Goal: Contribute content

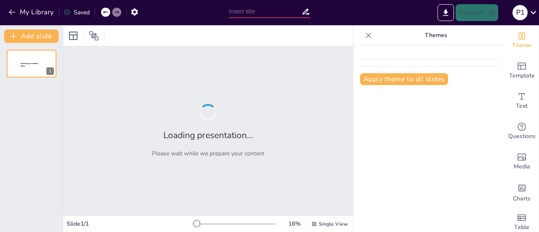
type input "Lift, Tone, Thrive: A Guide to Strength Training for Women Over 50"
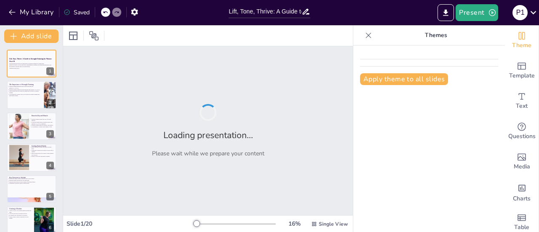
checkbox input "true"
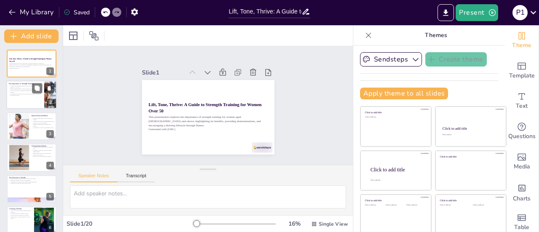
checkbox input "true"
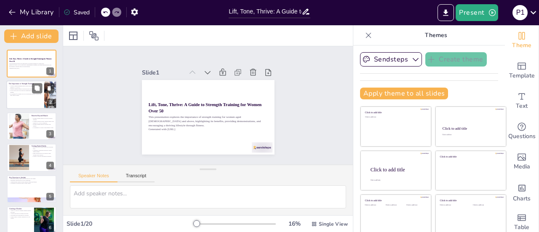
checkbox input "true"
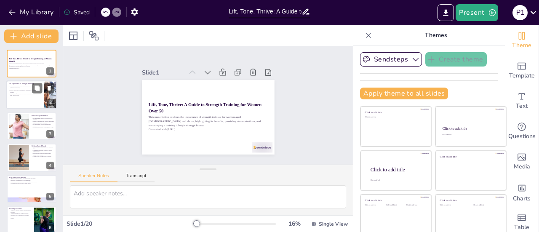
checkbox input "true"
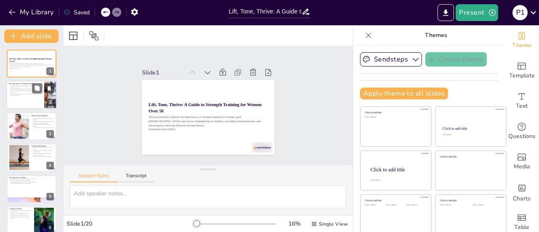
checkbox input "true"
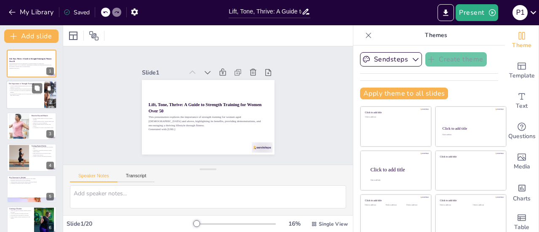
click at [24, 94] on p "It is essential for women over 50 to incorporate strength training into their f…" at bounding box center [25, 94] width 33 height 3
type textarea "Maintaining muscle mass is vital as we age, and strength training plays a key r…"
checkbox input "true"
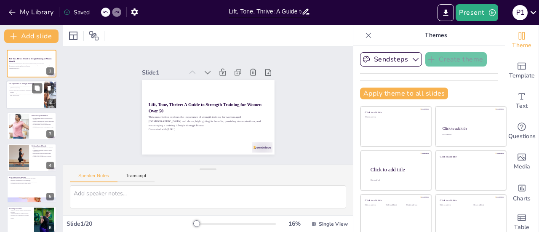
checkbox input "true"
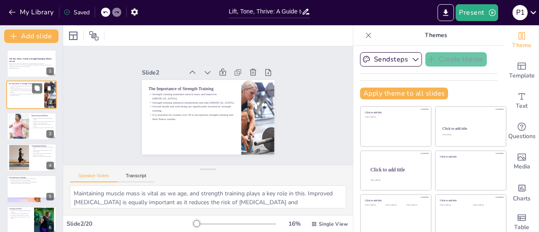
checkbox input "true"
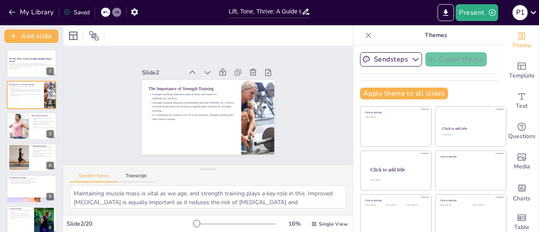
checkbox input "true"
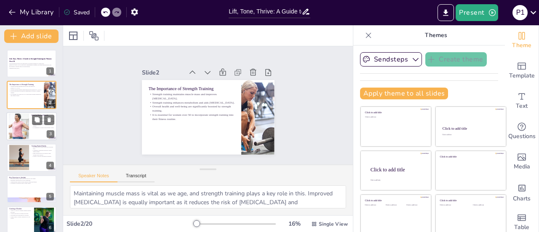
checkbox input "true"
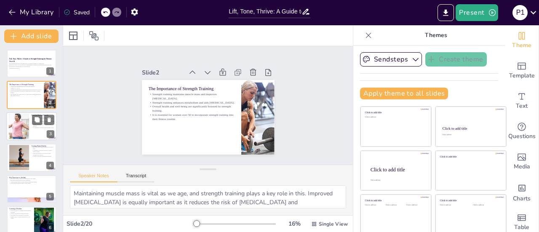
checkbox input "true"
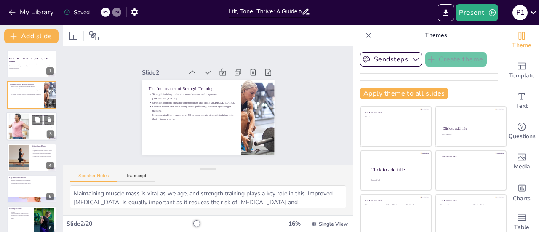
click at [24, 124] on div at bounding box center [19, 126] width 46 height 26
type textarea "Engaging in regular strength training can lead to a lower risk of chronic illne…"
checkbox input "true"
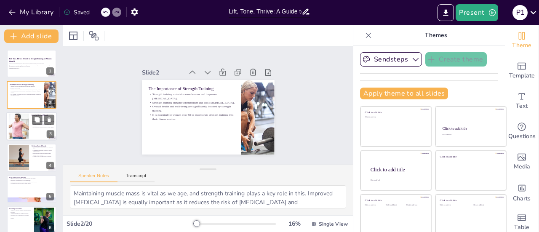
checkbox input "true"
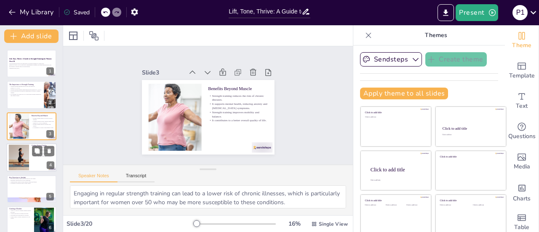
checkbox input "true"
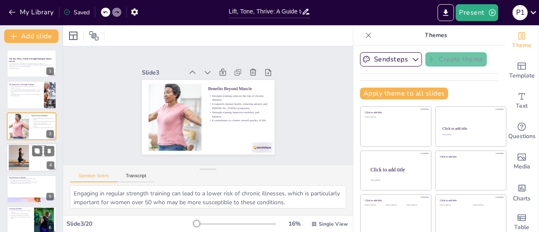
checkbox input "true"
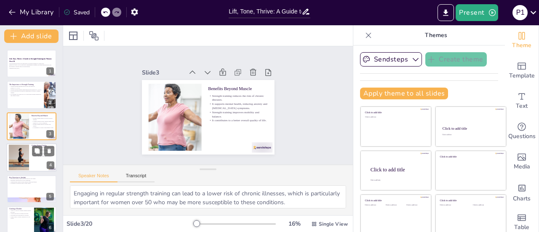
checkbox input "true"
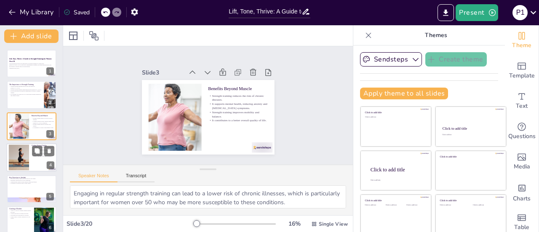
click at [24, 153] on div at bounding box center [18, 158] width 41 height 26
type textarea "Starting with lighter weights allows individuals to learn the correct technique…"
checkbox input "true"
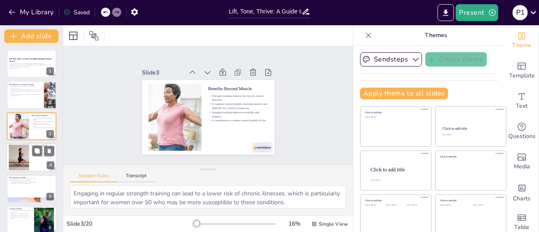
checkbox input "true"
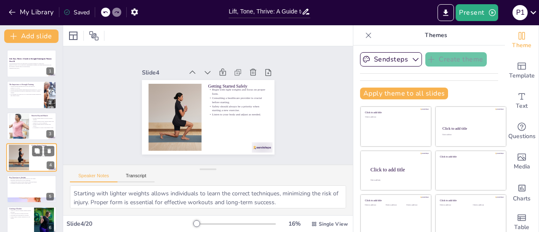
scroll to position [20, 0]
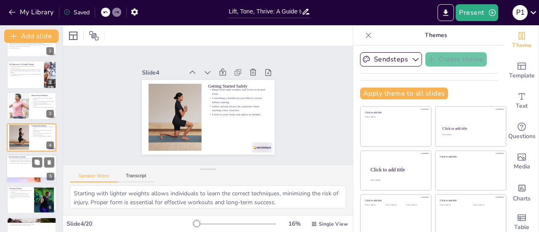
checkbox input "true"
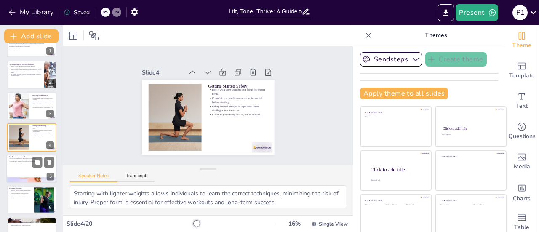
checkbox input "true"
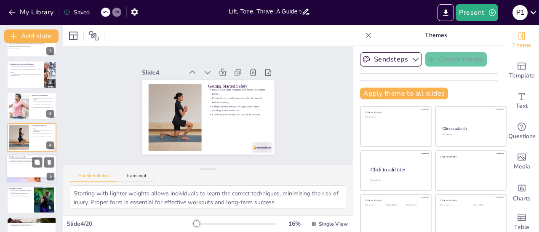
checkbox input "true"
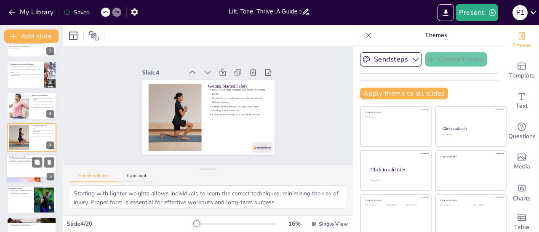
checkbox input "true"
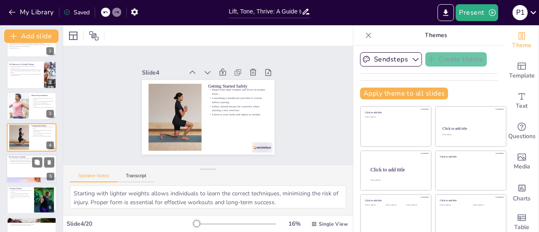
checkbox input "true"
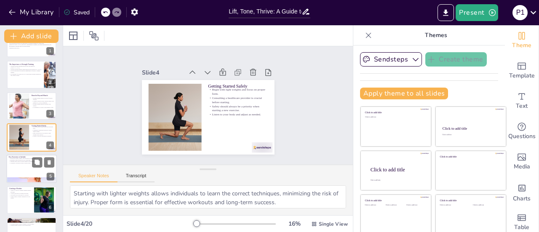
click at [21, 167] on div at bounding box center [31, 169] width 51 height 29
type textarea "Squats are an excellent exercise for building lower body strength, which is cru…"
checkbox input "true"
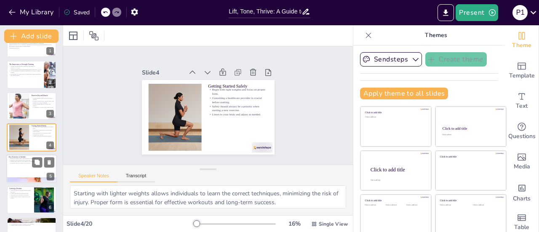
checkbox input "true"
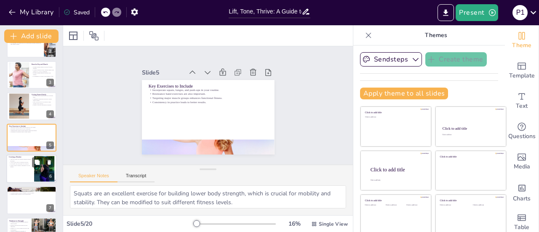
checkbox input "true"
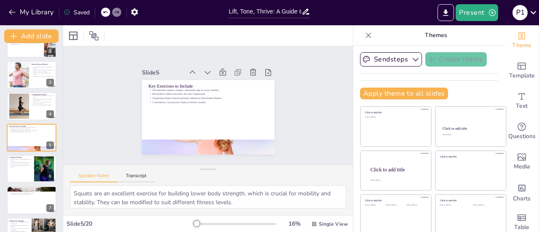
checkbox input "true"
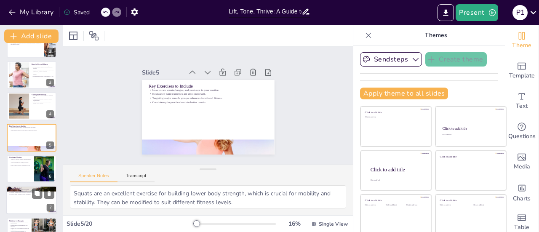
checkbox input "true"
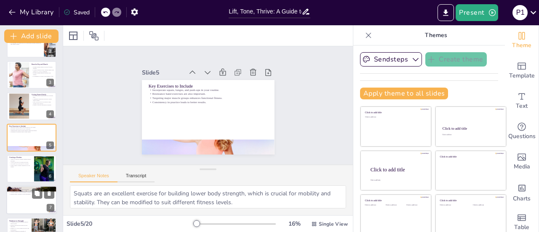
checkbox input "true"
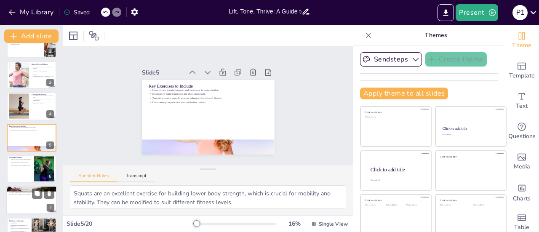
checkbox input "true"
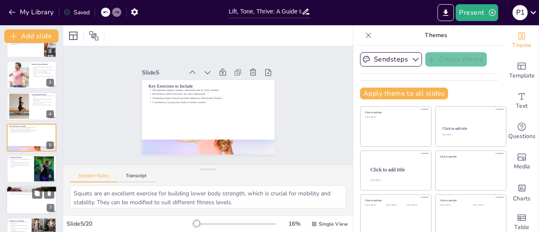
checkbox input "true"
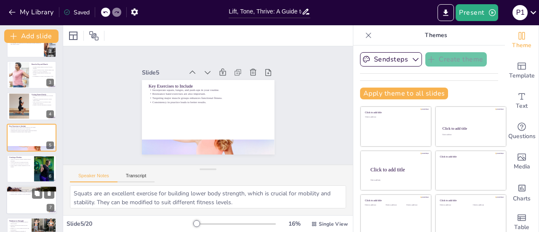
checkbox input "true"
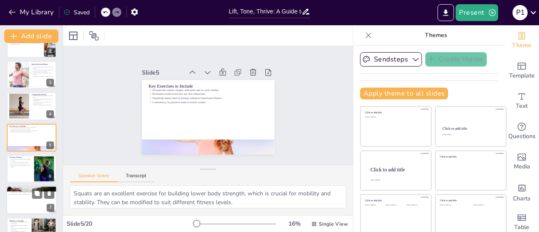
checkbox input "true"
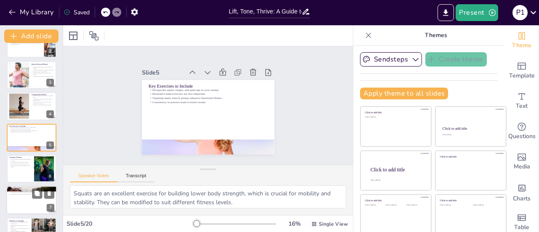
click at [20, 196] on div at bounding box center [31, 200] width 51 height 29
type textarea "Setting achievable goals helps create a sense of accomplishment, which is cruci…"
checkbox input "true"
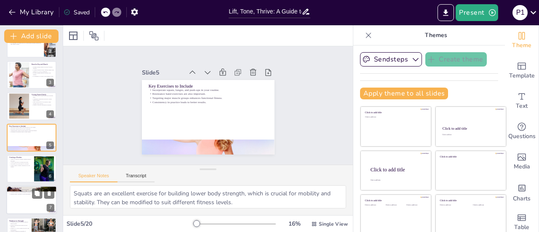
checkbox input "true"
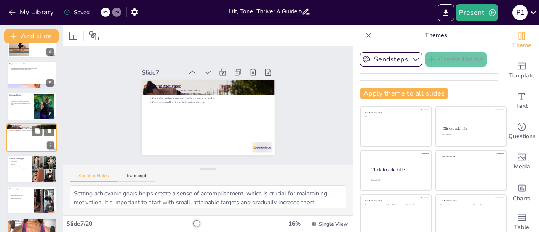
checkbox input "true"
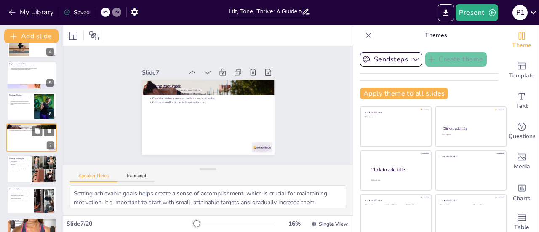
checkbox input "true"
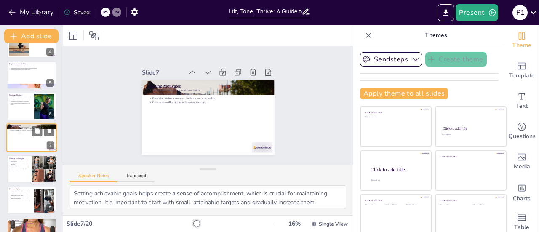
checkbox input "true"
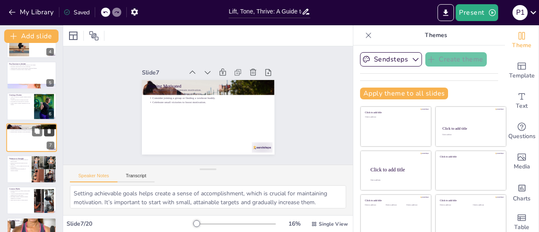
checkbox input "true"
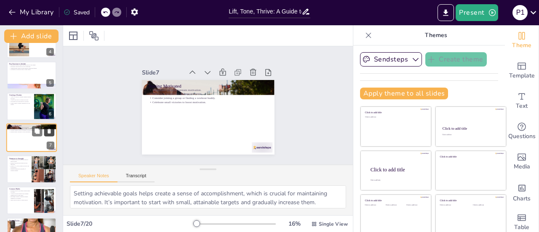
checkbox input "true"
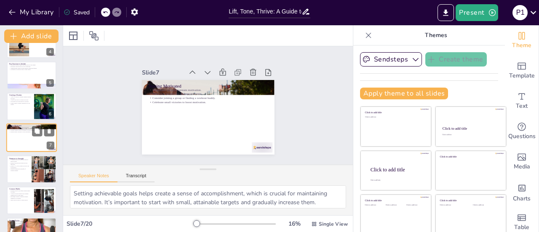
checkbox input "true"
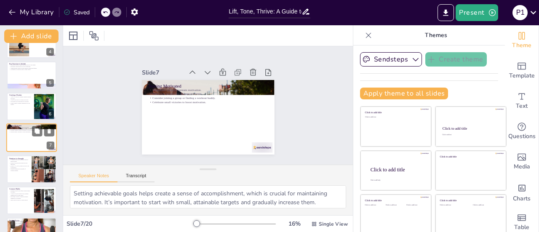
checkbox input "true"
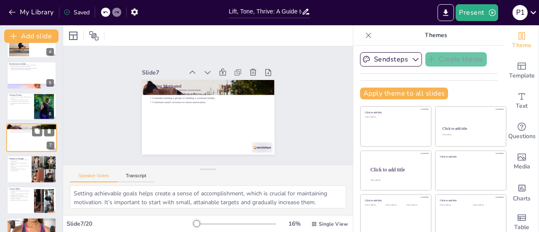
checkbox input "true"
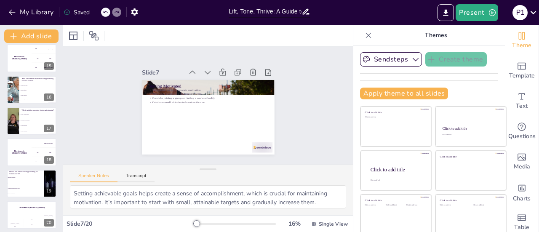
scroll to position [445, 0]
checkbox input "true"
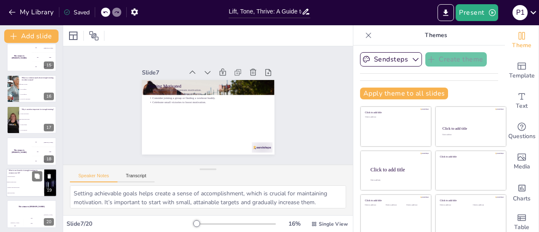
click at [15, 184] on li "Improved muscle mass" at bounding box center [25, 181] width 38 height 5
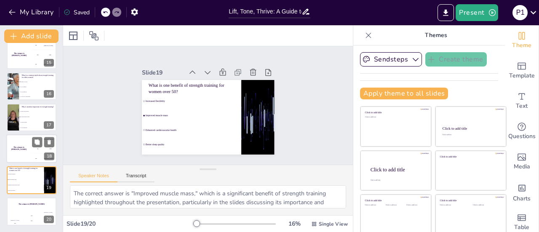
click at [16, 145] on div "The winner is [PERSON_NAME]" at bounding box center [18, 149] width 25 height 29
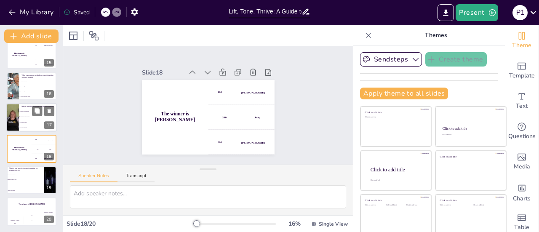
click at [18, 122] on div at bounding box center [12, 117] width 31 height 29
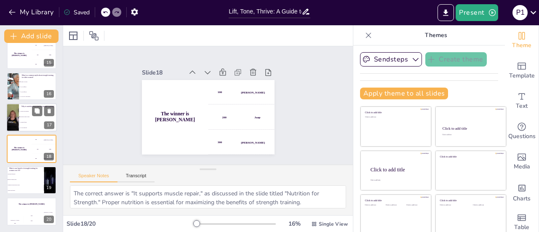
scroll to position [427, 0]
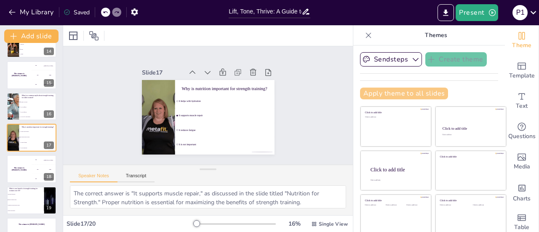
click at [403, 90] on button "Apply theme to all slides" at bounding box center [404, 94] width 88 height 12
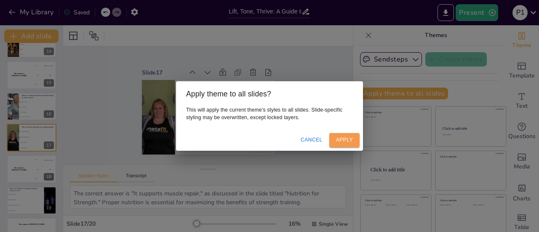
click at [347, 136] on button "Apply" at bounding box center [345, 140] width 30 height 14
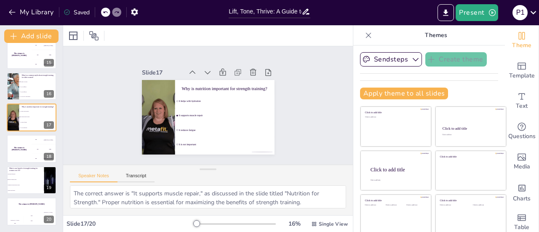
scroll to position [0, 0]
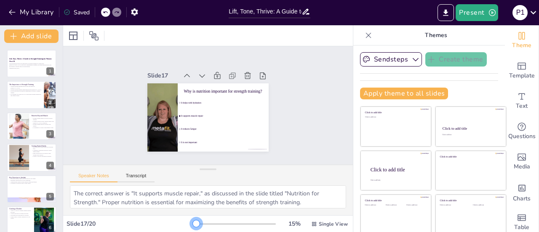
click at [193, 221] on div at bounding box center [196, 223] width 7 height 7
click at [196, 69] on icon at bounding box center [201, 69] width 11 height 11
click at [231, 77] on icon at bounding box center [235, 81] width 9 height 9
click at [212, 71] on icon at bounding box center [217, 76] width 11 height 11
click at [206, 70] on icon at bounding box center [211, 75] width 11 height 11
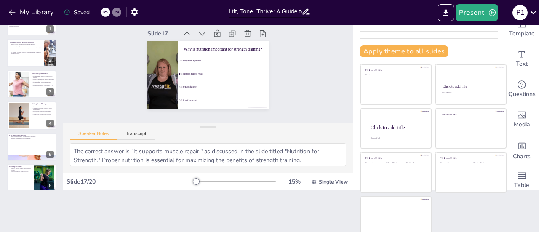
scroll to position [12, 0]
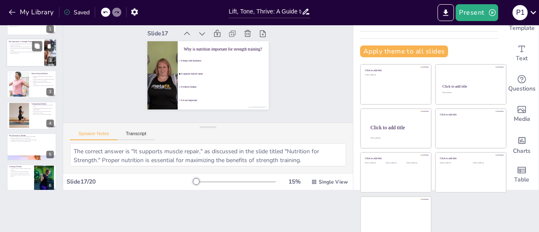
click at [20, 48] on p "Overall health and well-being are significantly boosted by strength training." at bounding box center [25, 49] width 33 height 3
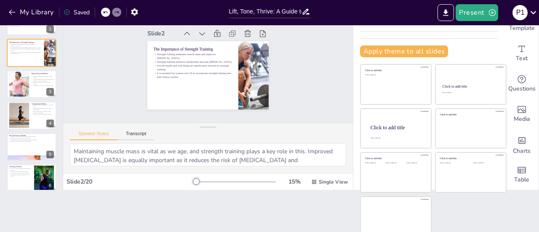
scroll to position [0, 0]
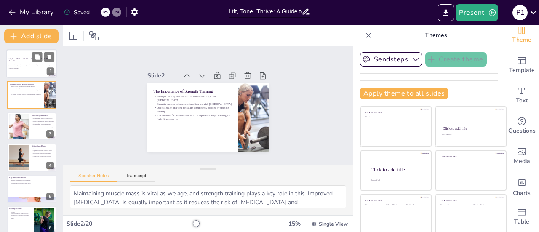
click at [29, 61] on p "Lift, Tone, Thrive: A Guide to Strength Training for Women Over 50" at bounding box center [32, 60] width 46 height 5
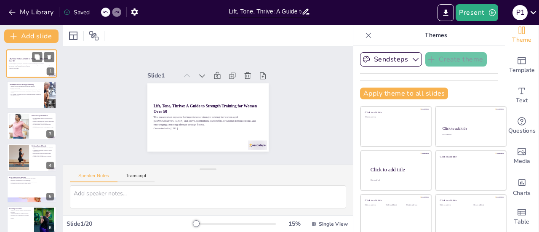
click at [29, 61] on p "Lift, Tone, Thrive: A Guide to Strength Training for Women Over 50" at bounding box center [32, 60] width 46 height 5
click at [94, 36] on icon at bounding box center [94, 36] width 10 height 10
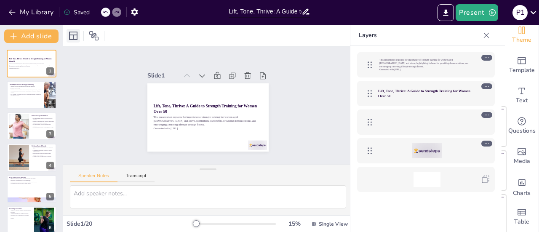
click at [74, 34] on icon at bounding box center [73, 36] width 10 height 10
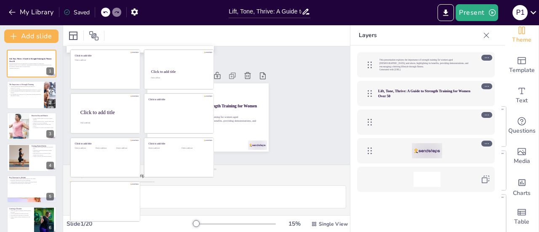
click at [310, 34] on div at bounding box center [208, 35] width 290 height 21
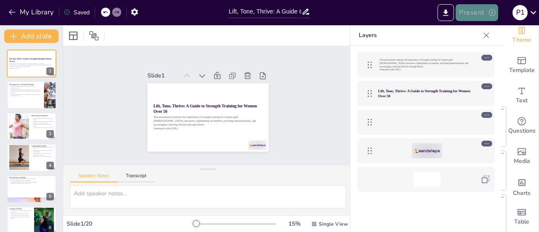
click at [475, 14] on button "Present" at bounding box center [477, 12] width 42 height 17
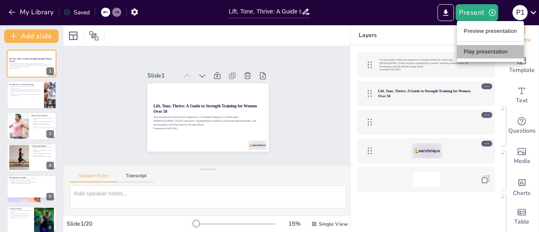
click at [485, 53] on li "Play presentation" at bounding box center [490, 51] width 67 height 13
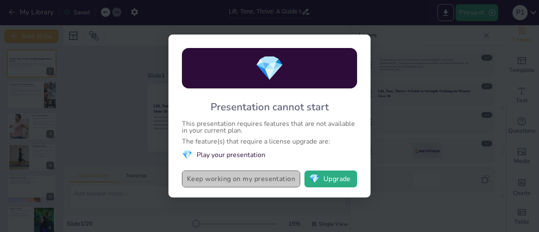
click at [256, 179] on button "Keep working on my presentation" at bounding box center [241, 179] width 118 height 17
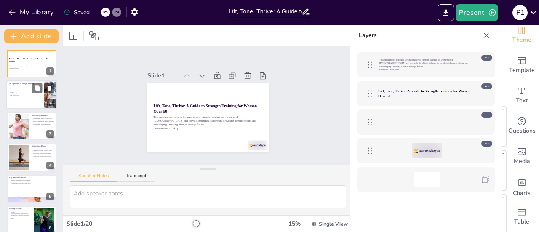
click at [16, 96] on p "It is essential for women over 50 to incorporate strength training into their f…" at bounding box center [25, 94] width 33 height 3
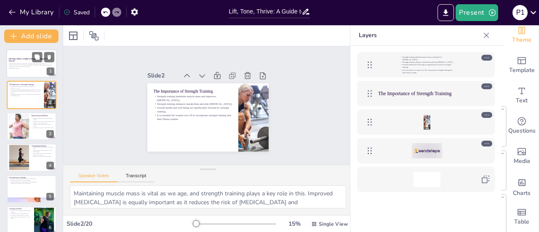
click at [31, 67] on p "This presentation explores the importance of strength training for women aged […" at bounding box center [32, 65] width 46 height 5
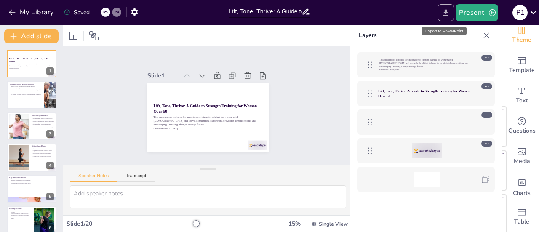
click at [443, 9] on icon "Export to PowerPoint" at bounding box center [446, 12] width 9 height 9
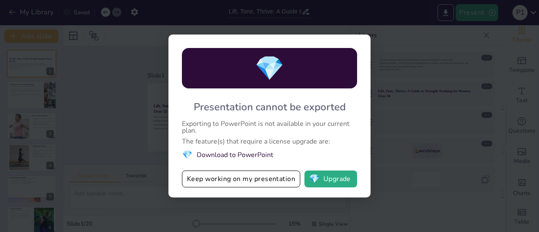
click at [233, 153] on li "💎 Download to PowerPoint" at bounding box center [269, 154] width 175 height 11
click at [419, 38] on div "💎 Presentation cannot be exported Exporting to PowerPoint is not available in y…" at bounding box center [269, 116] width 539 height 232
click at [279, 179] on button "Keep working on my presentation" at bounding box center [241, 179] width 118 height 17
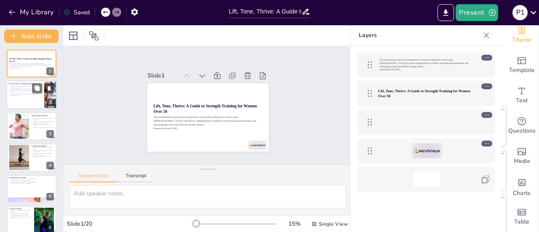
click at [22, 94] on p "It is essential for women over 50 to incorporate strength training into their f…" at bounding box center [25, 94] width 33 height 3
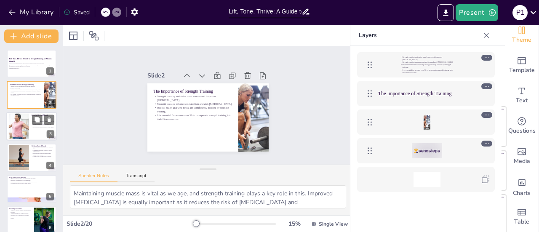
click at [21, 123] on div at bounding box center [19, 126] width 46 height 26
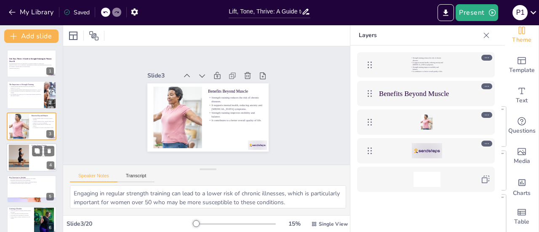
click at [19, 148] on div at bounding box center [18, 158] width 41 height 26
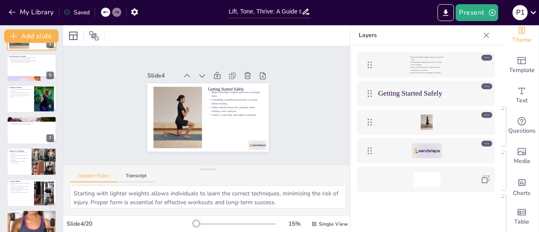
scroll to position [131, 0]
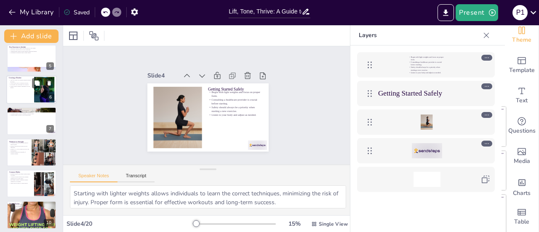
click at [23, 103] on div at bounding box center [31, 89] width 51 height 29
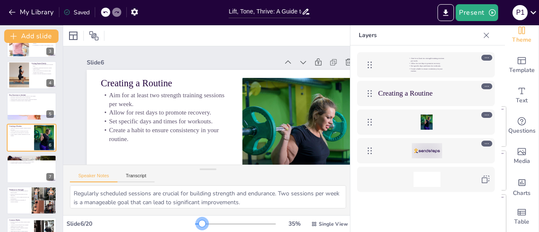
click at [199, 221] on div at bounding box center [202, 223] width 7 height 7
click at [27, 163] on p "Celebrate small victories to boost motivation." at bounding box center [32, 164] width 46 height 2
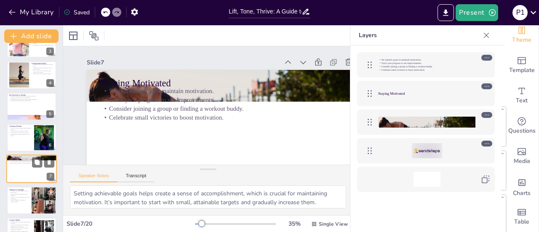
scroll to position [114, 0]
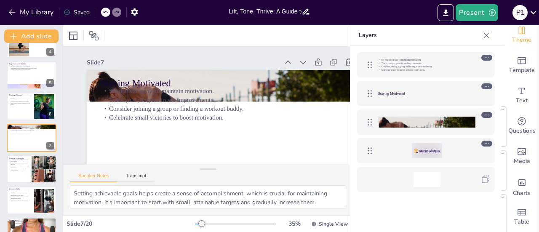
click at [24, 203] on div at bounding box center [31, 200] width 51 height 29
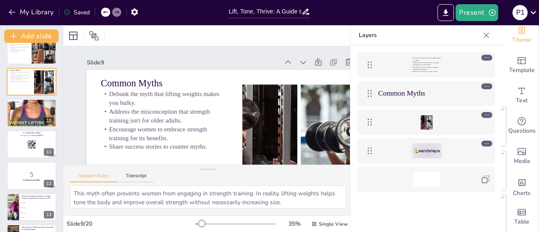
scroll to position [236, 0]
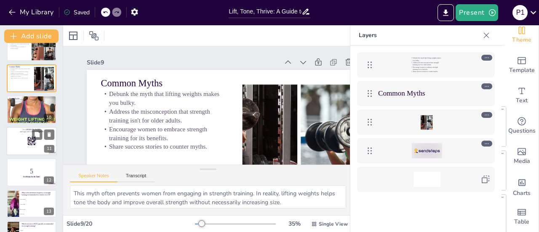
click at [8, 145] on div at bounding box center [31, 141] width 51 height 29
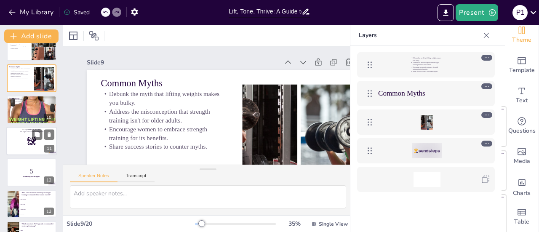
scroll to position [239, 0]
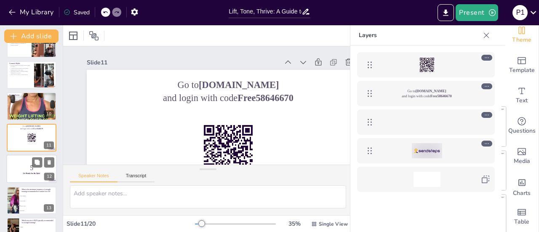
click at [27, 173] on strong "Get Ready for the Quiz!" at bounding box center [31, 174] width 17 height 2
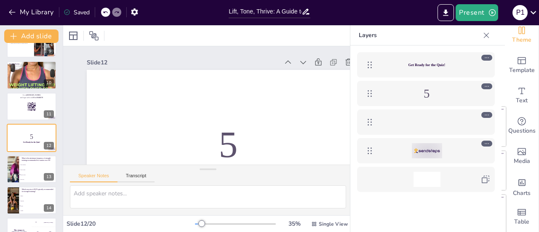
scroll to position [304, 0]
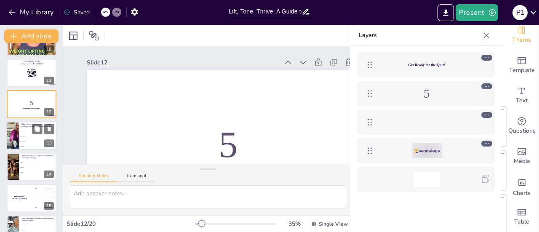
click at [37, 140] on li "Twice a week" at bounding box center [38, 141] width 38 height 5
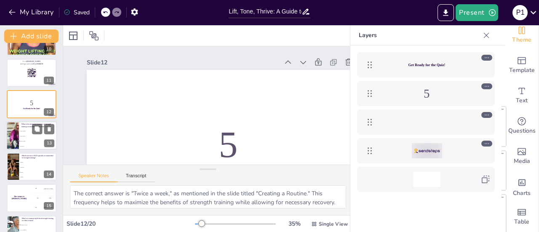
scroll to position [302, 0]
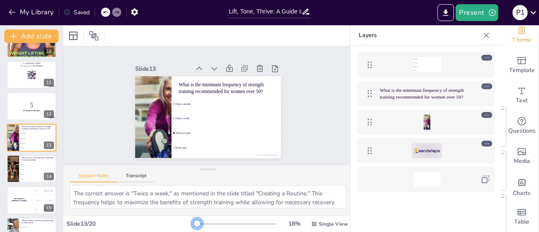
drag, startPoint x: 190, startPoint y: 221, endPoint x: 185, endPoint y: 222, distance: 4.7
click at [194, 222] on div at bounding box center [197, 223] width 7 height 7
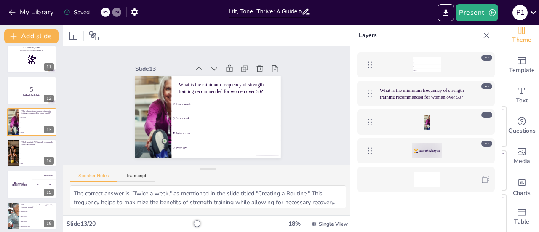
scroll to position [325, 0]
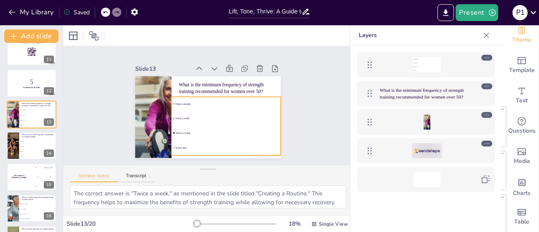
click at [205, 122] on li "Once a week" at bounding box center [185, 105] width 96 height 75
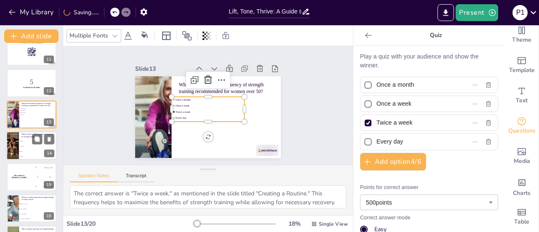
click at [19, 157] on li "Lunges" at bounding box center [38, 156] width 38 height 5
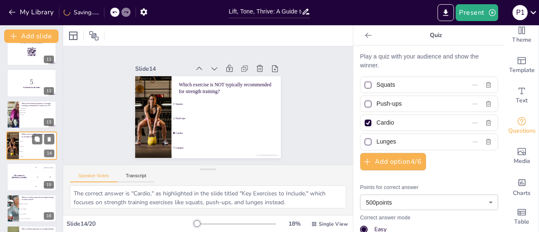
scroll to position [333, 0]
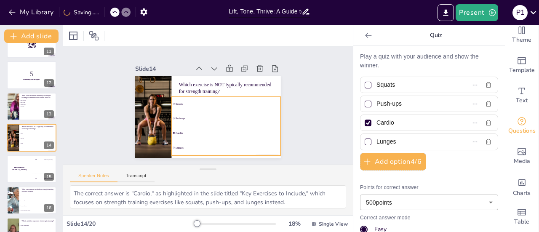
click at [189, 115] on ul "Squats Push-ups Cardio Lunges" at bounding box center [194, 129] width 89 height 122
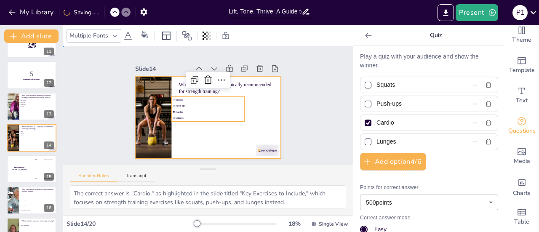
click at [209, 134] on div at bounding box center [202, 116] width 167 height 144
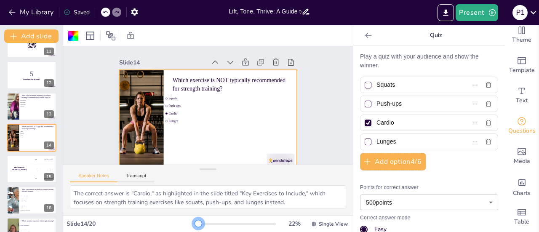
drag, startPoint x: 188, startPoint y: 224, endPoint x: 193, endPoint y: 224, distance: 4.6
click at [195, 224] on div at bounding box center [198, 223] width 7 height 7
click at [24, 176] on div "The winner is [PERSON_NAME]" at bounding box center [18, 169] width 25 height 29
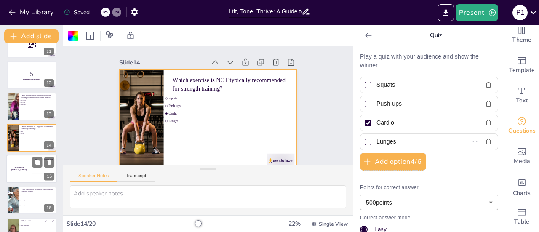
scroll to position [365, 0]
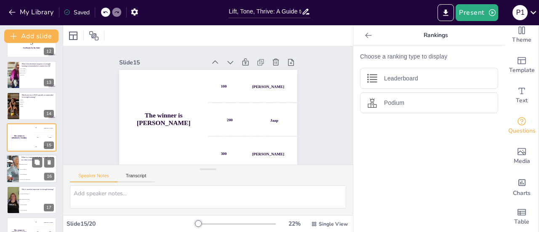
click at [27, 169] on span "It is too difficult" at bounding box center [38, 169] width 36 height 1
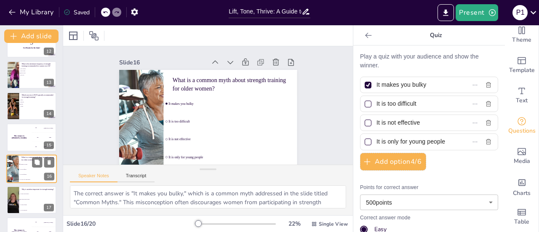
scroll to position [396, 0]
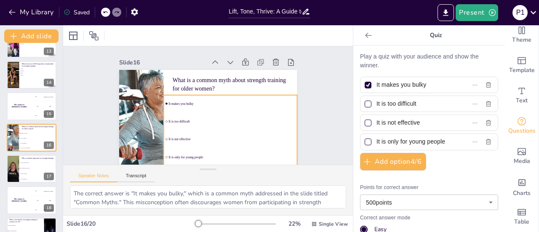
click at [209, 127] on div "What is a common myth about strength training for older women? It makes you bul…" at bounding box center [203, 119] width 204 height 164
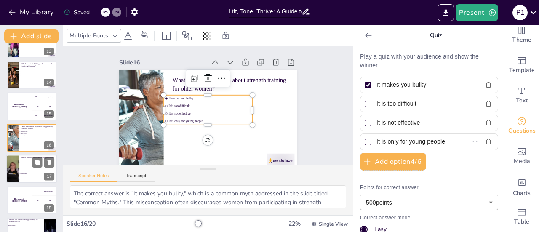
click at [26, 170] on li "It supports muscle repair" at bounding box center [38, 168] width 38 height 5
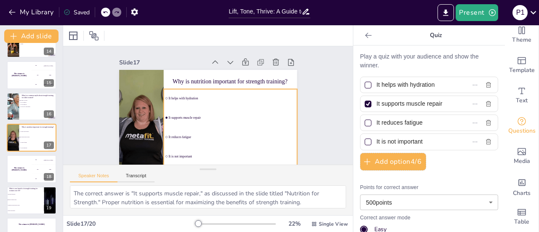
click at [187, 110] on ul "It helps with hydration It supports muscle repair It reduces fatigue It is not …" at bounding box center [196, 134] width 125 height 153
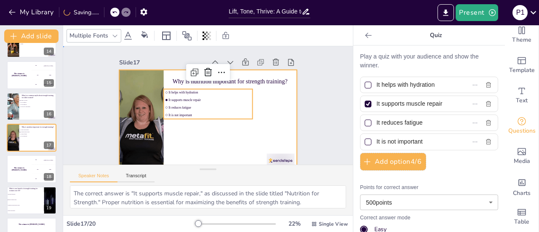
click at [220, 139] on div at bounding box center [201, 118] width 204 height 176
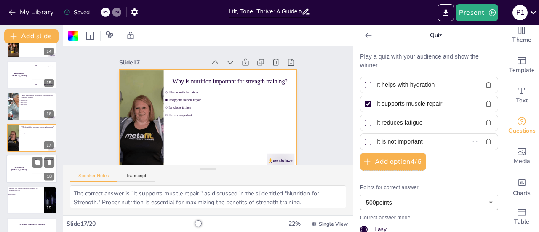
click at [21, 177] on div "The winner is [PERSON_NAME]" at bounding box center [18, 169] width 25 height 29
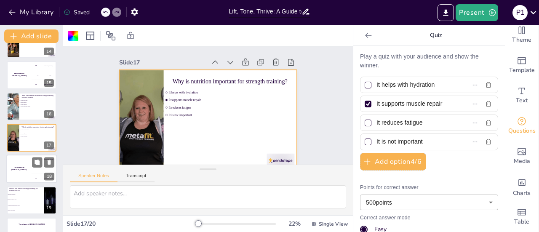
scroll to position [447, 0]
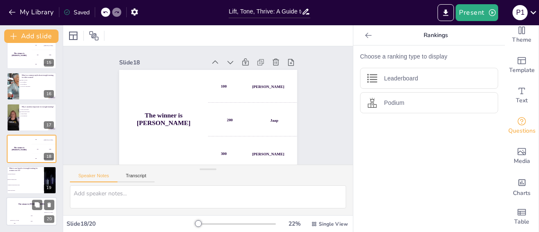
click at [21, 202] on div "The winner is [PERSON_NAME]" at bounding box center [31, 204] width 51 height 14
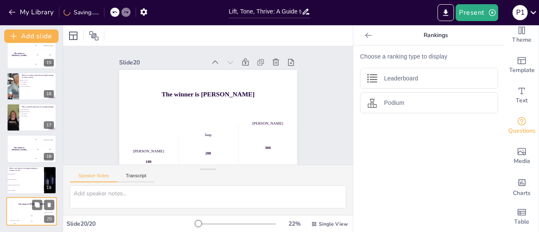
scroll to position [11, 0]
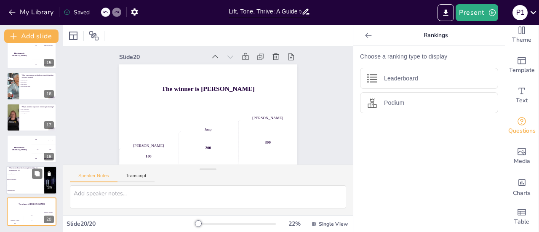
click at [16, 176] on li "Increased flexibility" at bounding box center [25, 173] width 38 height 5
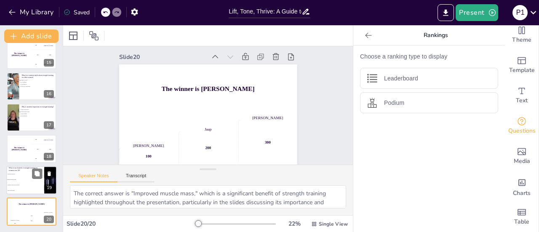
scroll to position [0, 0]
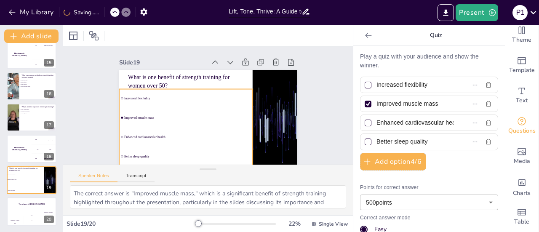
click at [210, 106] on div "What is one benefit of strength training for women over 50? Increased flexibili…" at bounding box center [229, 76] width 144 height 104
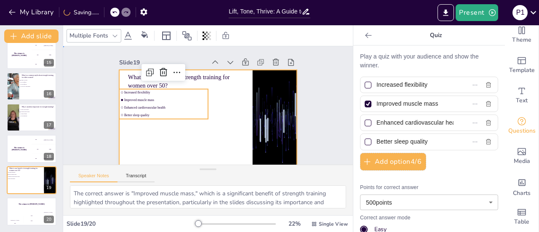
click at [220, 139] on div at bounding box center [199, 117] width 203 height 186
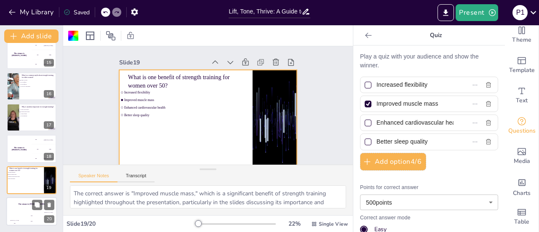
click at [15, 216] on div "Hasan 100" at bounding box center [14, 219] width 17 height 14
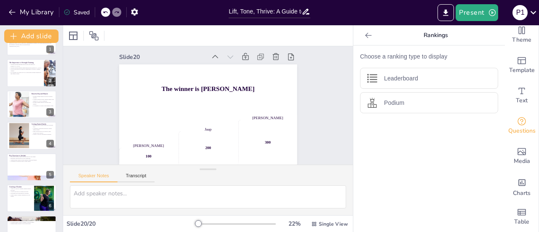
scroll to position [17, 0]
